Goal: Task Accomplishment & Management: Manage account settings

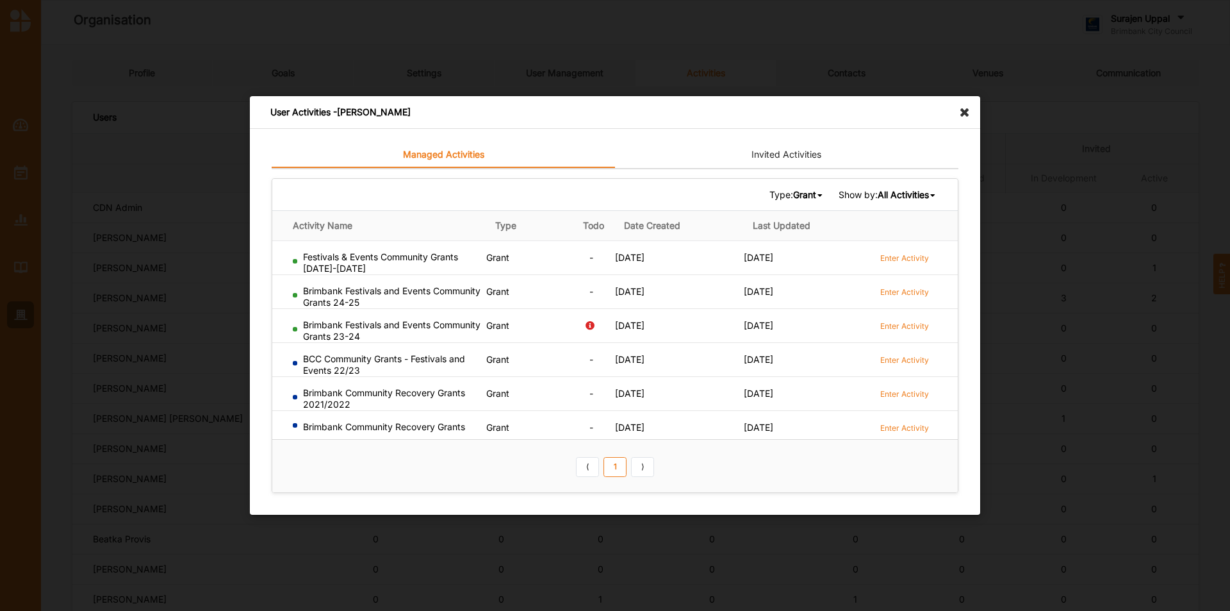
click at [963, 112] on icon at bounding box center [968, 106] width 21 height 21
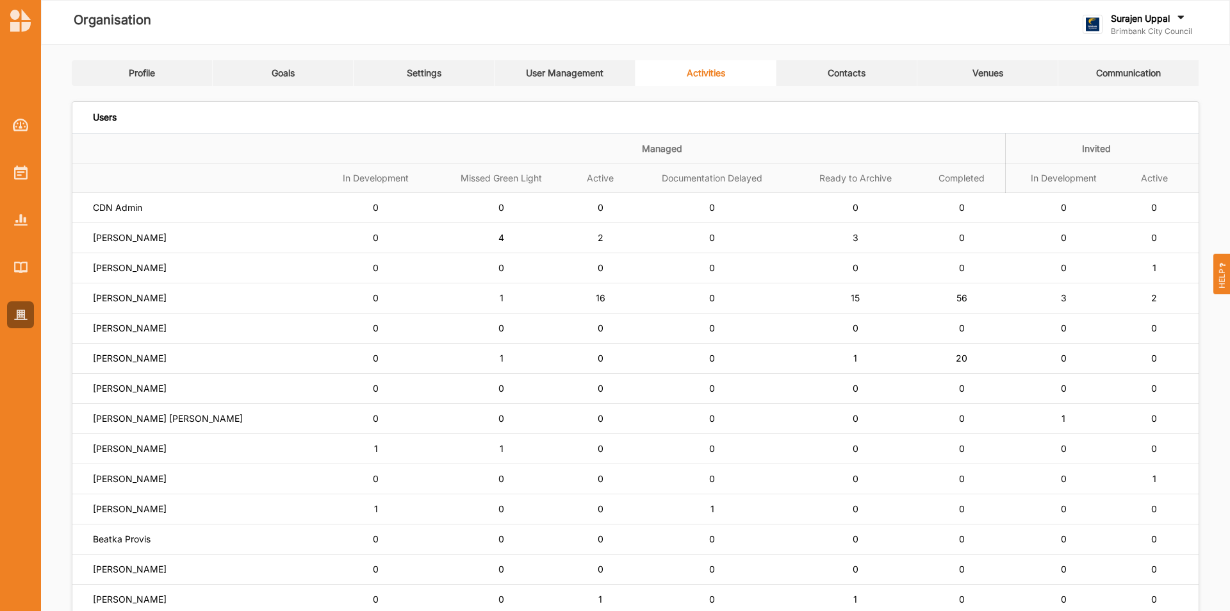
click at [1164, 13] on label "Surajen Uppal" at bounding box center [1140, 19] width 59 height 12
click at [1152, 152] on div "Log Out" at bounding box center [1150, 158] width 132 height 26
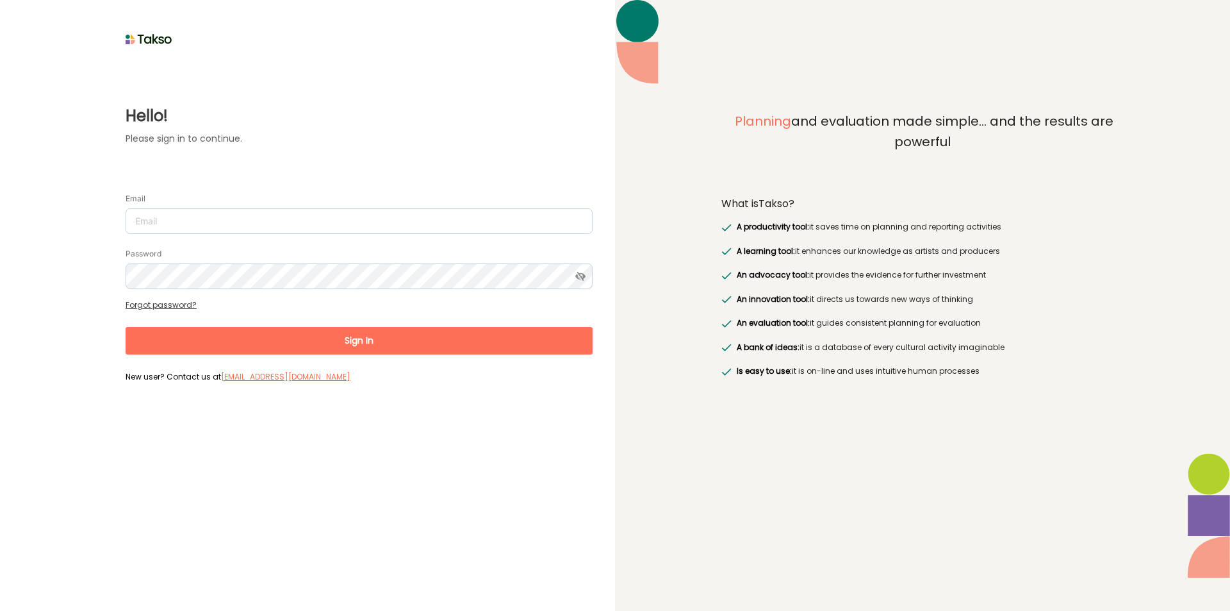
drag, startPoint x: 302, startPoint y: 236, endPoint x: 308, endPoint y: 227, distance: 11.2
click at [302, 235] on form "Email Password Forgot password? Sign In New user? Contact us at [EMAIL_ADDRESS]…" at bounding box center [359, 282] width 467 height 207
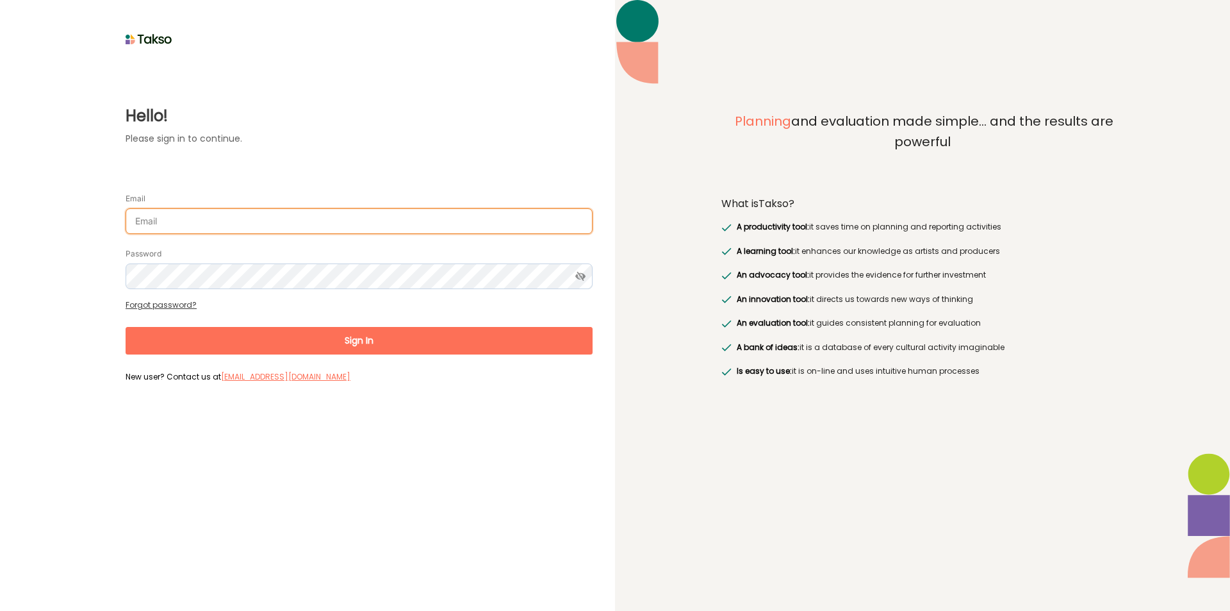
click at [308, 227] on input "Email" at bounding box center [359, 221] width 467 height 26
click at [156, 222] on input "[PERSON_NAME][EMAIL_ADDRESS][DOMAIN_NAME]" at bounding box center [359, 221] width 467 height 26
type input "[PERSON_NAME][EMAIL_ADDRESS][DOMAIN_NAME]"
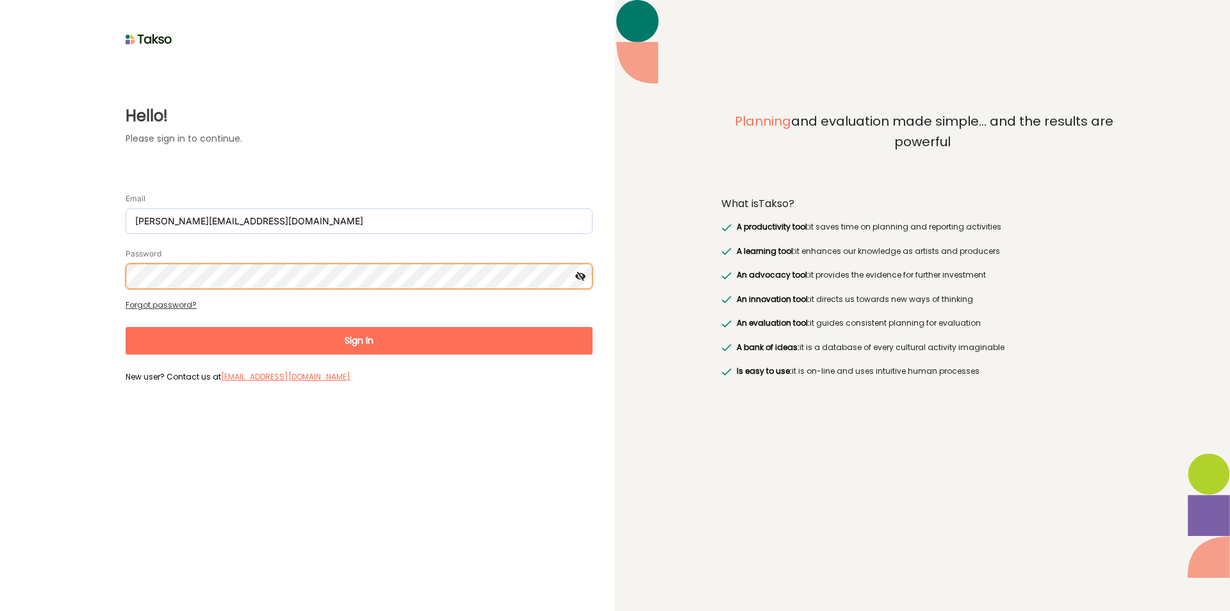
click at [126, 327] on button "Sign In" at bounding box center [359, 341] width 467 height 28
